Goal: Navigation & Orientation: Go to known website

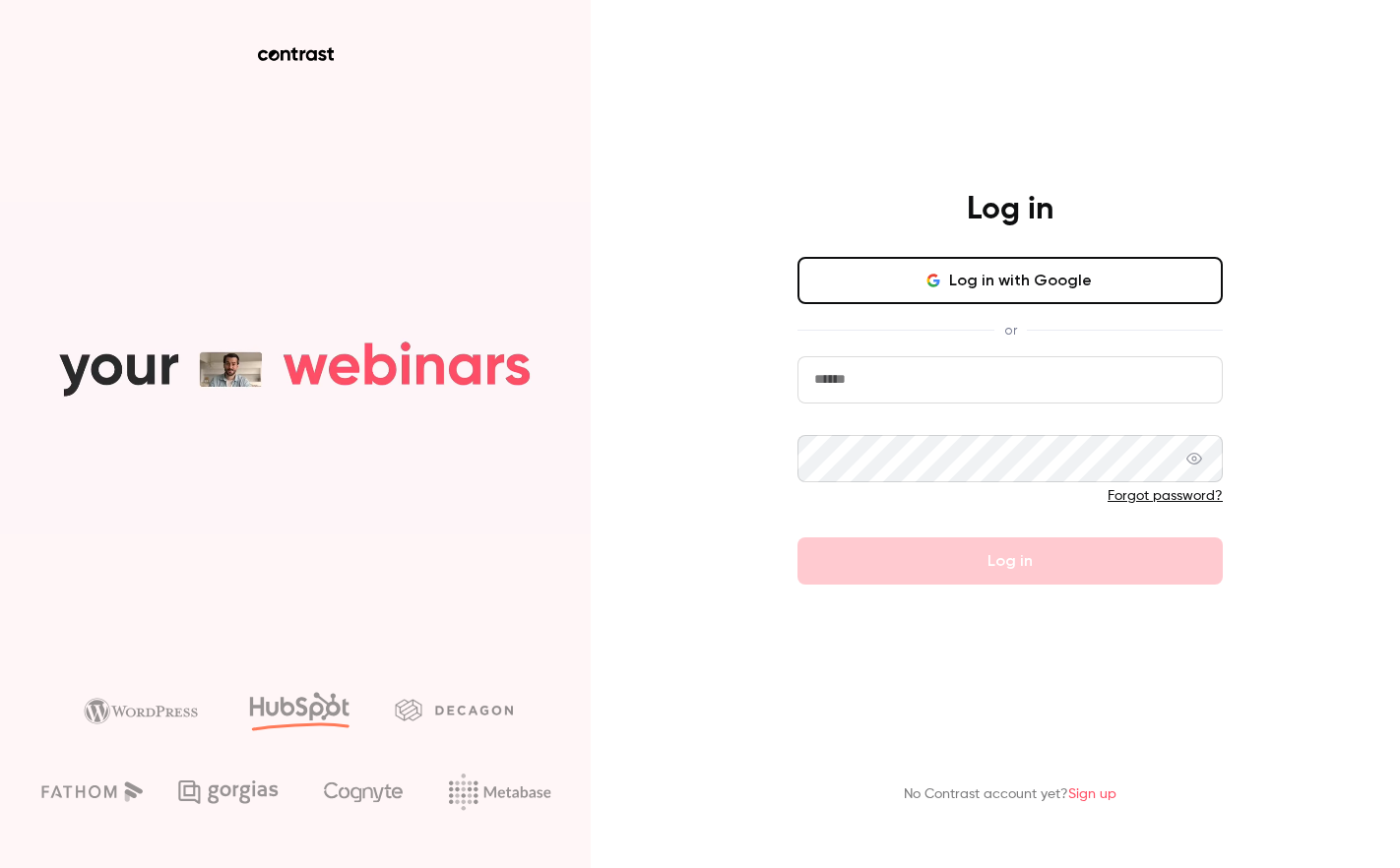
click at [64, 262] on video at bounding box center [295, 367] width 591 height 332
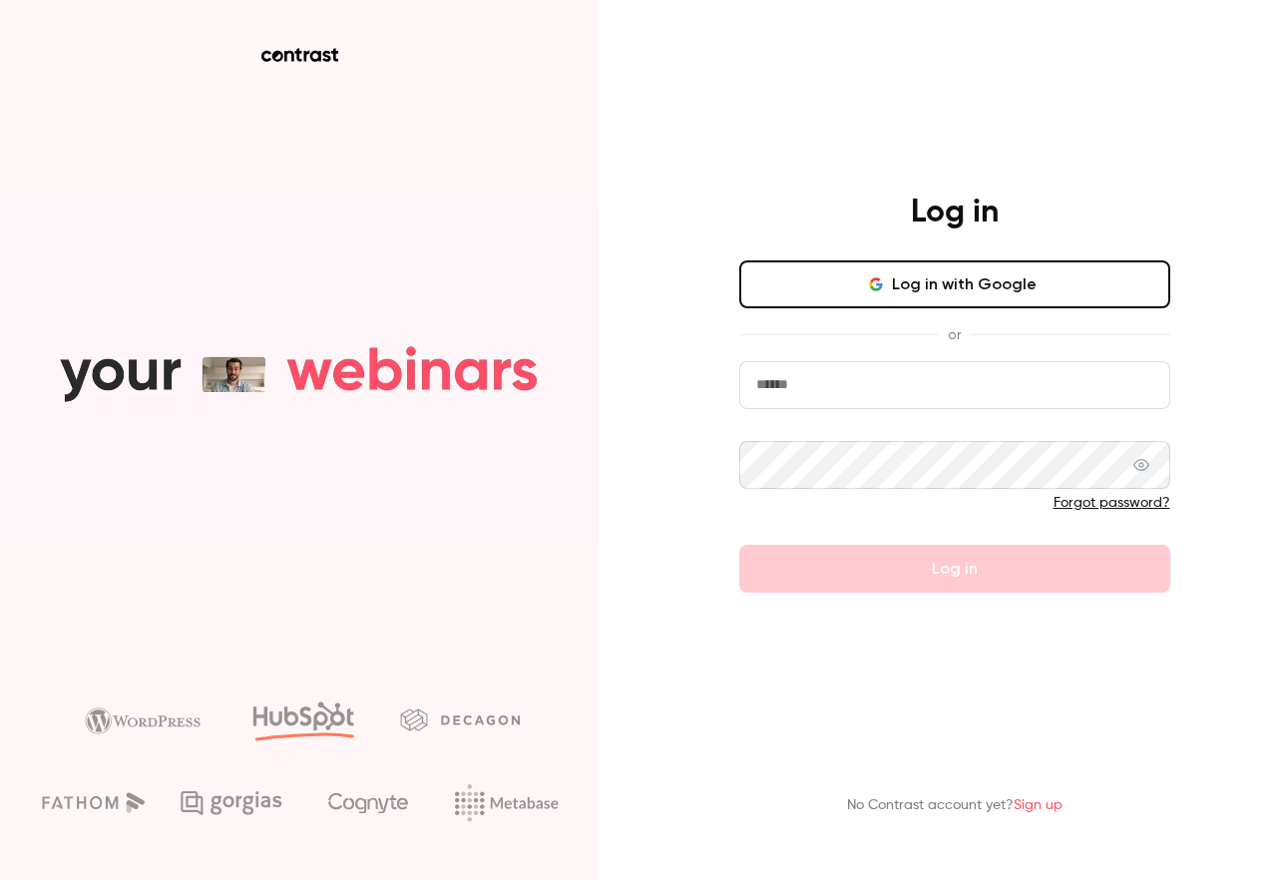
click at [229, 105] on aside at bounding box center [299, 440] width 599 height 880
click at [229, 213] on div "Log in" at bounding box center [954, 215] width 519 height 44
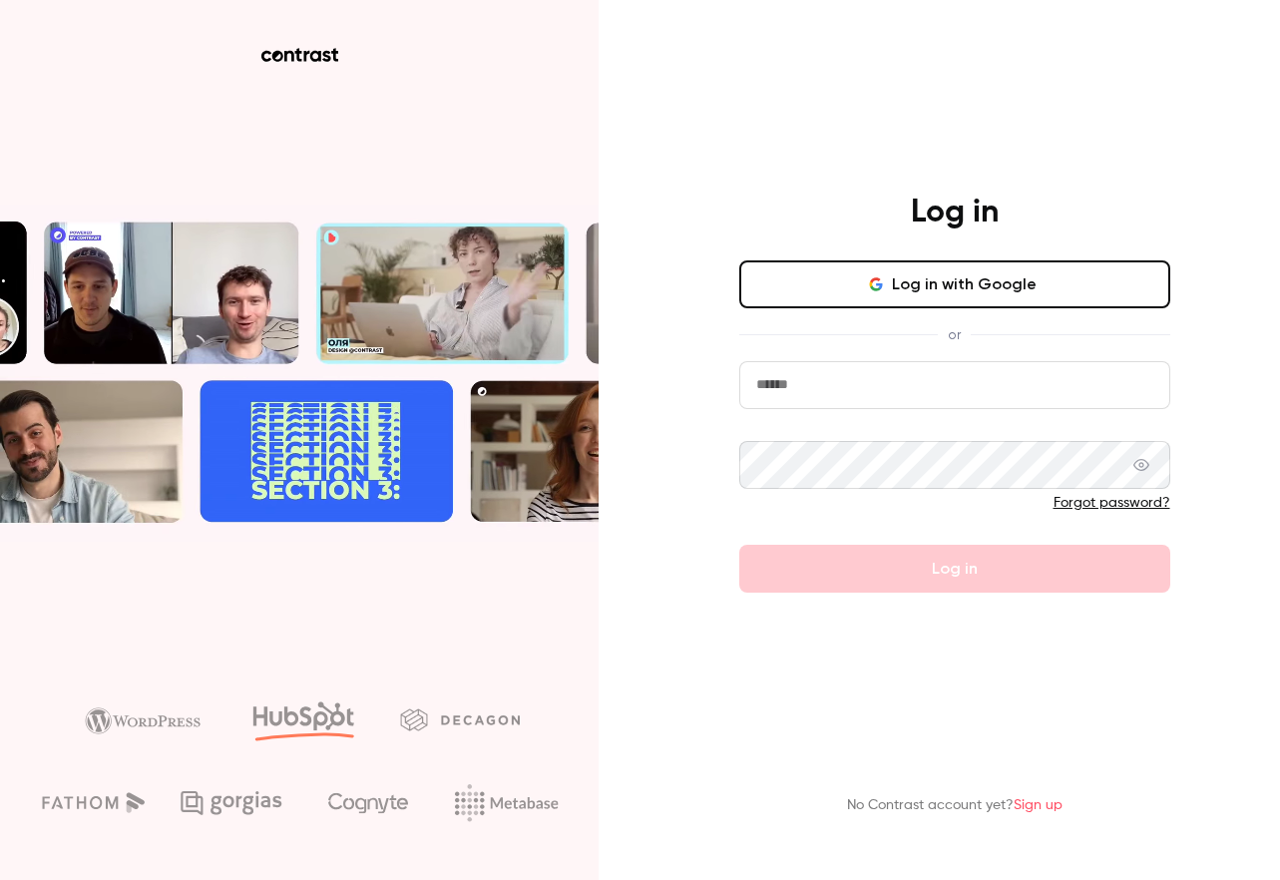
click at [229, 187] on div "Log in Log in with Google or Forgot password? Log in No Contrast account yet? S…" at bounding box center [640, 440] width 1280 height 880
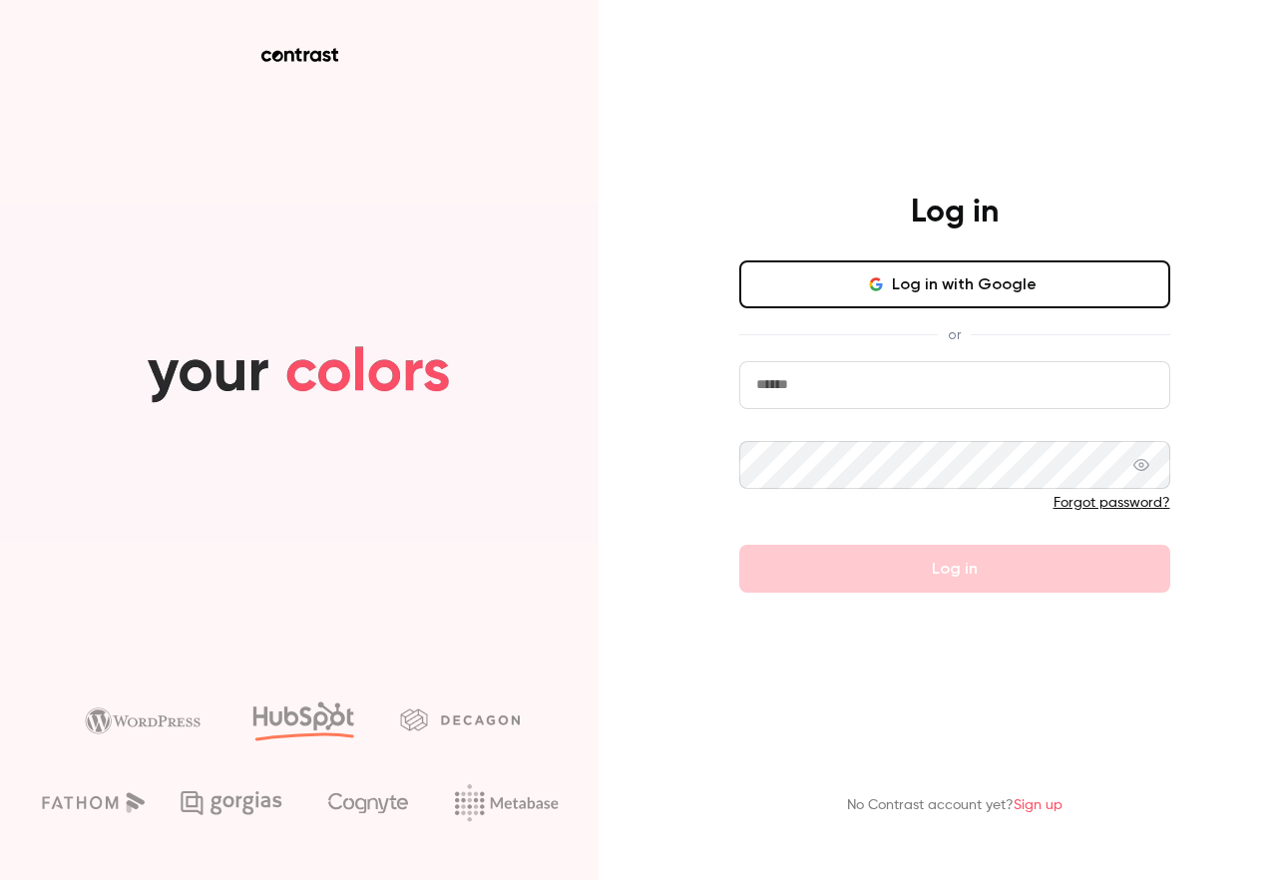
click at [229, 188] on div "Log in Log in with Google or Forgot password? Log in No Contrast account yet? S…" at bounding box center [640, 440] width 1280 height 880
click at [229, 168] on div "Log in Log in with Google or Forgot password? Log in No Contrast account yet? S…" at bounding box center [640, 440] width 1280 height 880
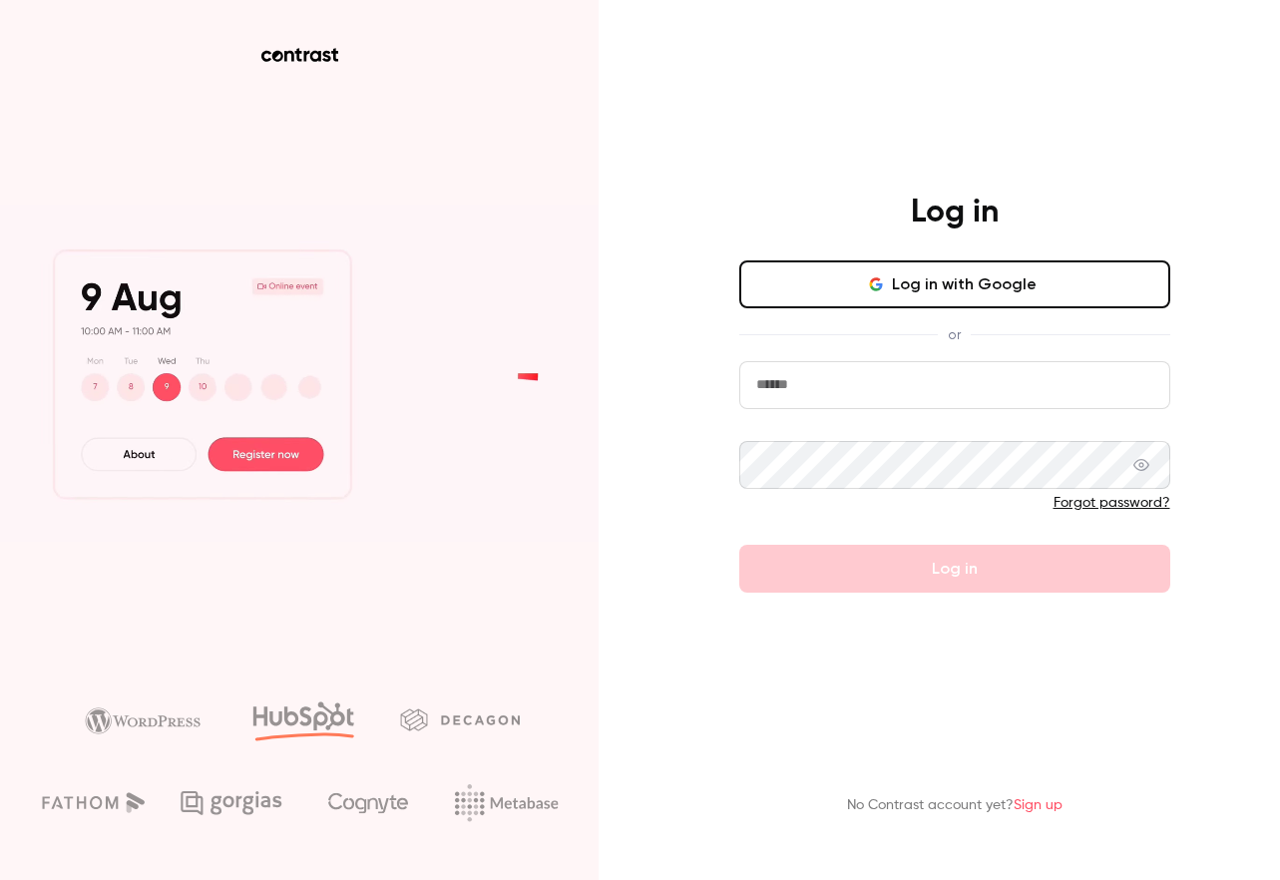
click at [229, 176] on div "Log in Log in with Google or Forgot password? Log in No Contrast account yet? S…" at bounding box center [640, 440] width 1280 height 880
